Goal: Task Accomplishment & Management: Use online tool/utility

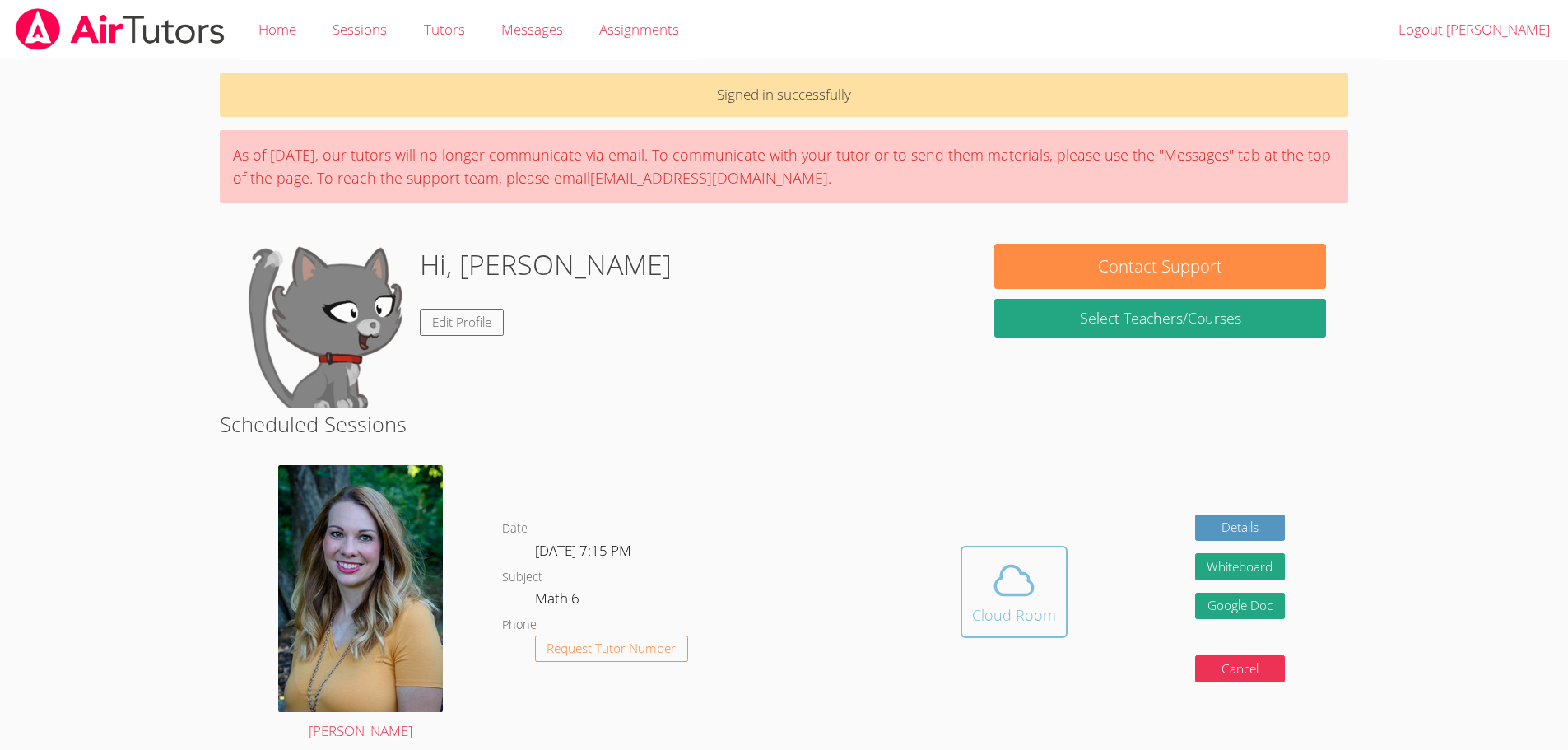
click at [1045, 571] on span at bounding box center [1013, 580] width 84 height 46
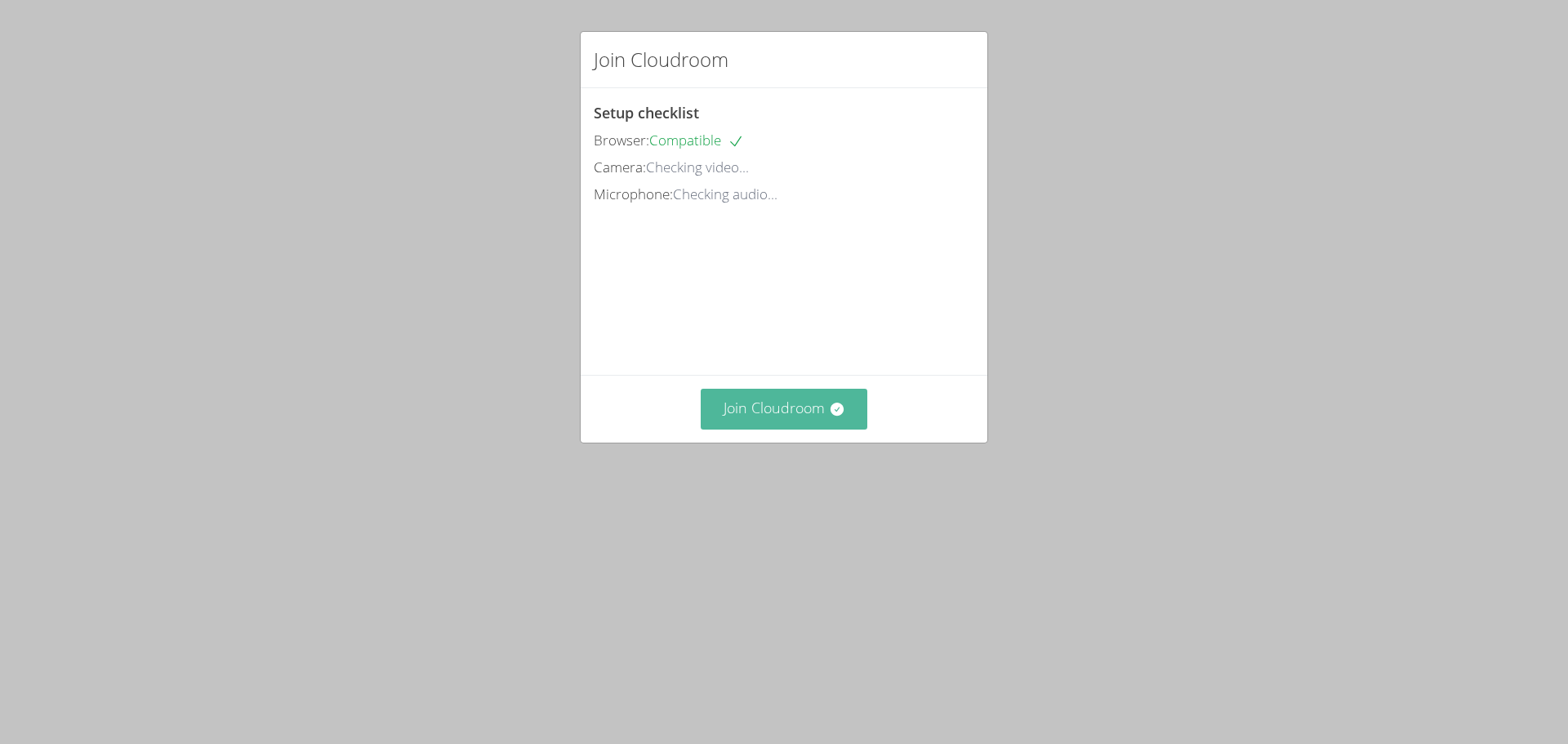
click at [772, 429] on button "Join Cloudroom" at bounding box center [785, 408] width 168 height 40
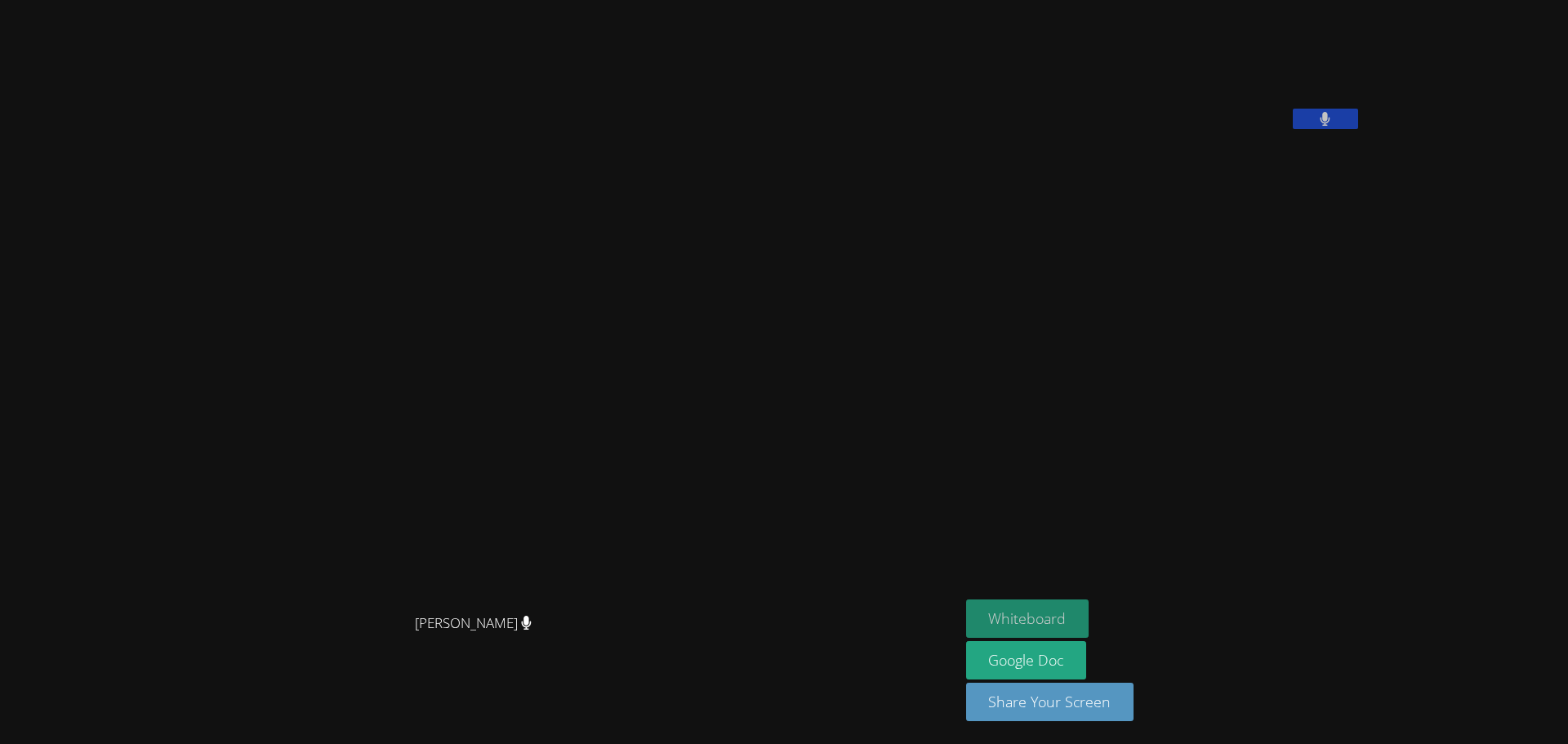
drag, startPoint x: 1069, startPoint y: 619, endPoint x: 1052, endPoint y: 637, distance: 24.8
click at [1056, 632] on button "Whiteboard" at bounding box center [1027, 618] width 123 height 38
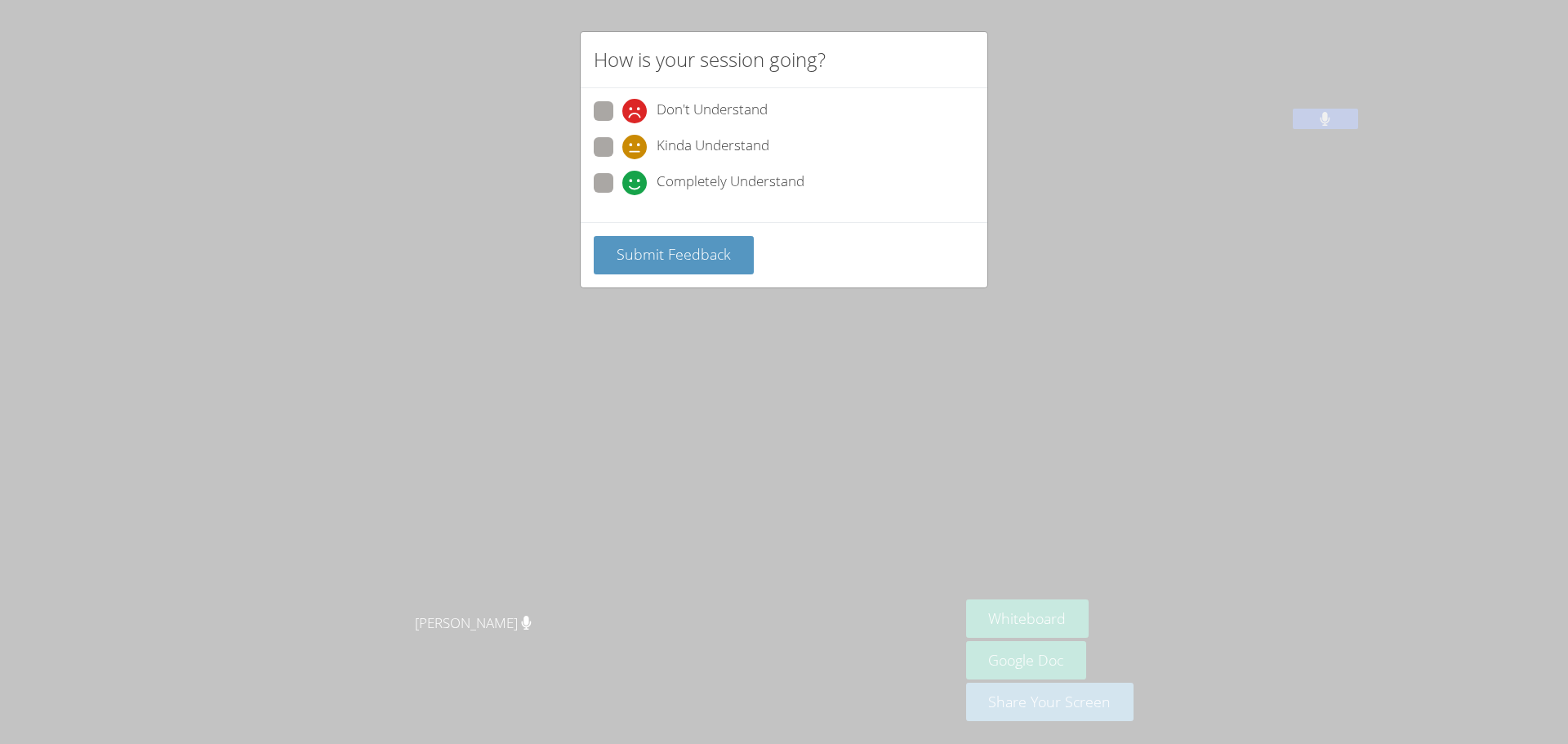
click at [613, 182] on label "Completely Understand" at bounding box center [699, 185] width 211 height 22
click at [622, 182] on input "Completely Understand" at bounding box center [628, 180] width 14 height 14
radio input "true"
click at [641, 244] on span "Submit Feedback" at bounding box center [673, 254] width 115 height 20
